Goal: Navigation & Orientation: Find specific page/section

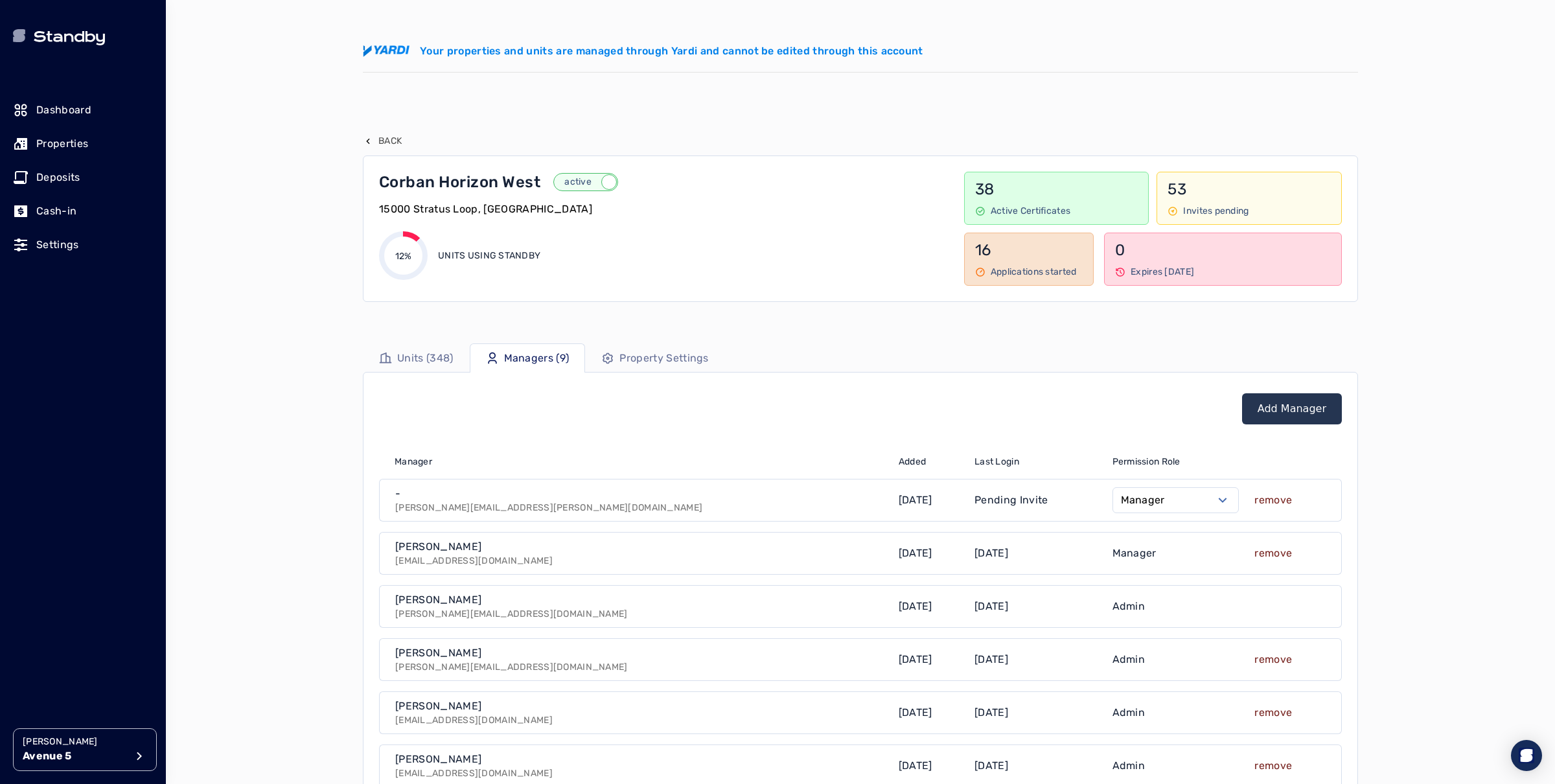
click at [75, 759] on p "Avenue 5" at bounding box center [74, 756] width 104 height 15
click at [274, 576] on li "[GEOGRAPHIC_DATA]" at bounding box center [283, 584] width 206 height 26
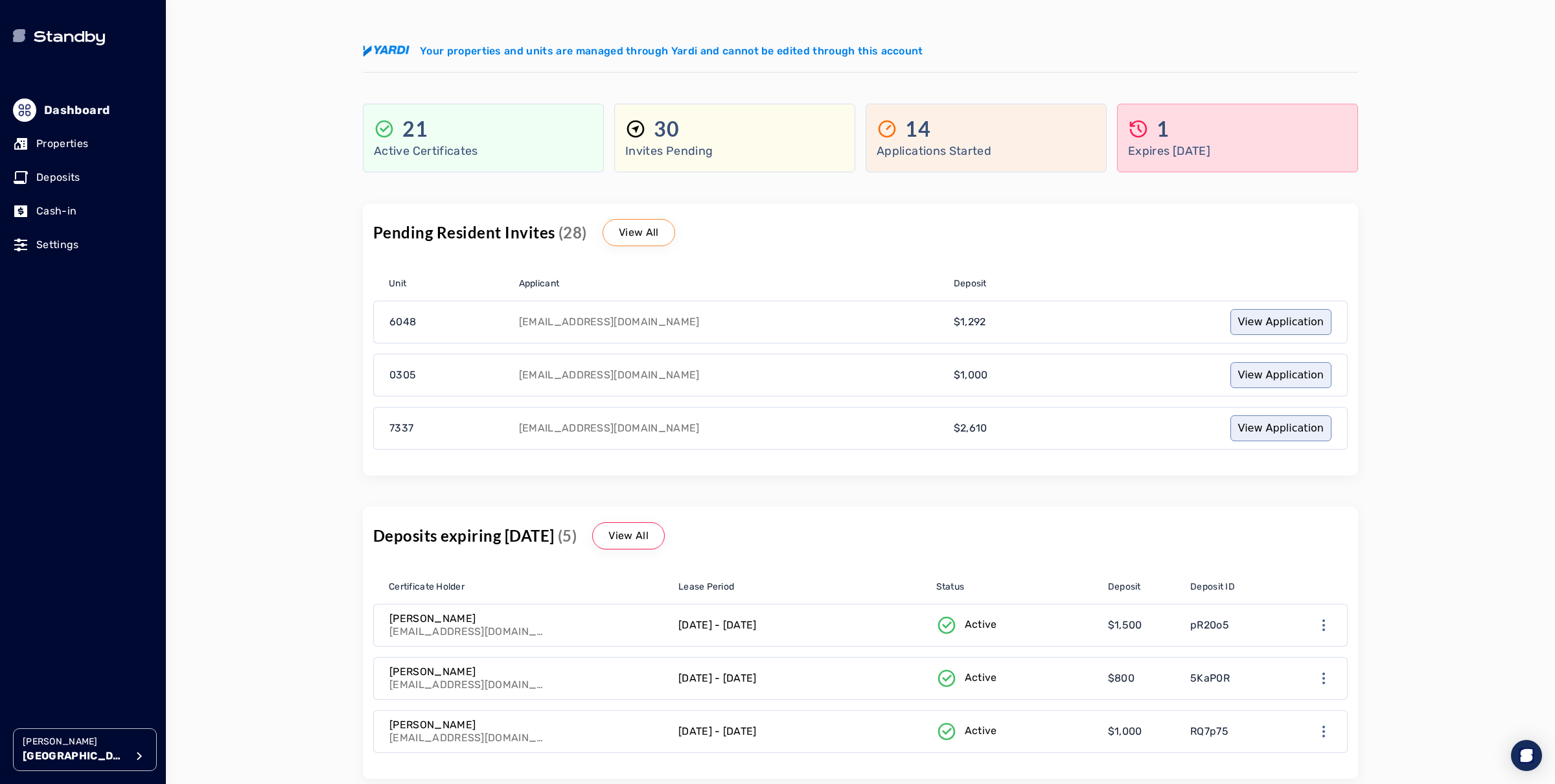
click at [77, 141] on p "Properties" at bounding box center [62, 144] width 52 height 15
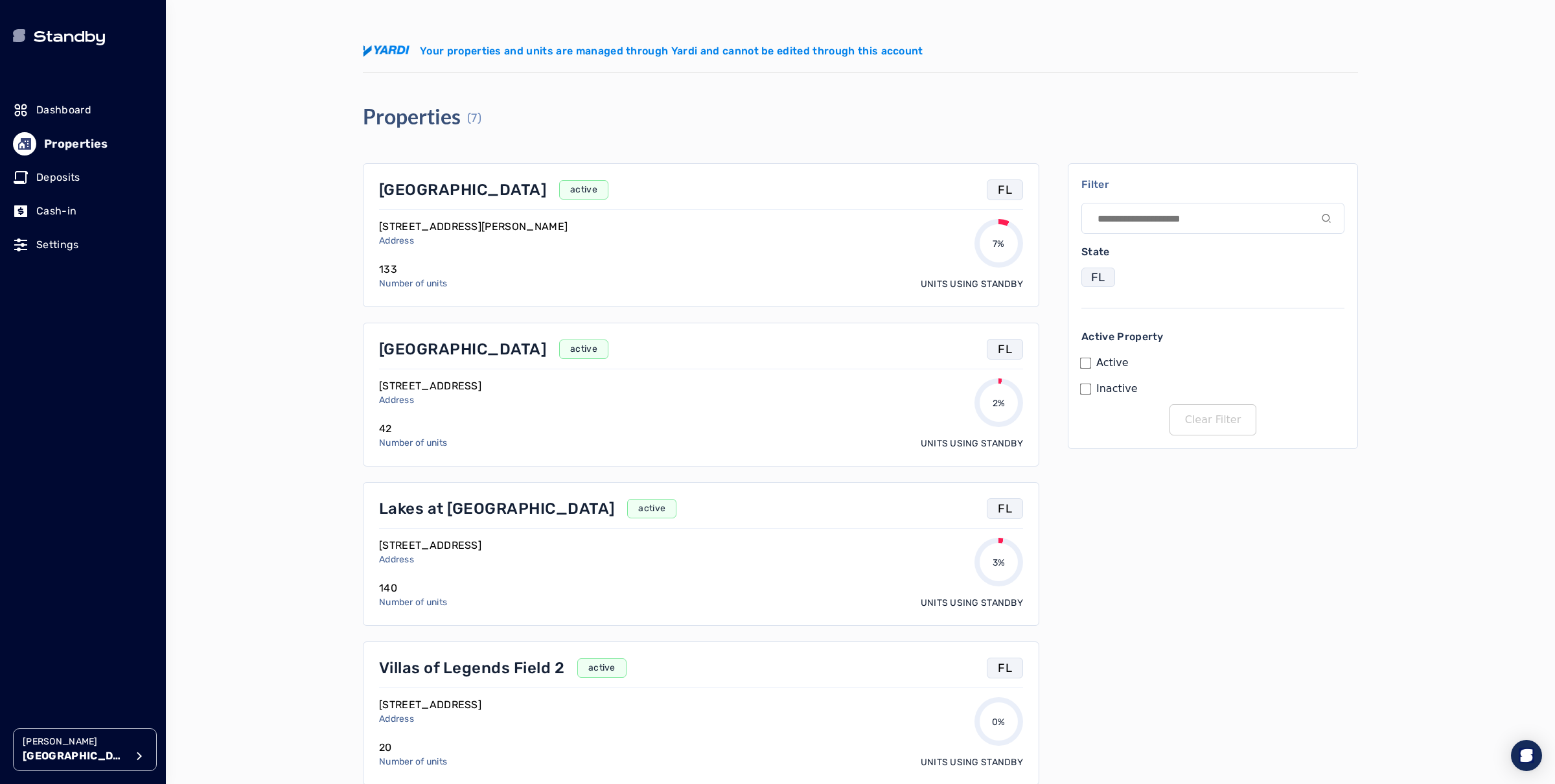
click at [401, 350] on p "[GEOGRAPHIC_DATA]" at bounding box center [463, 349] width 167 height 21
